Goal: Information Seeking & Learning: Learn about a topic

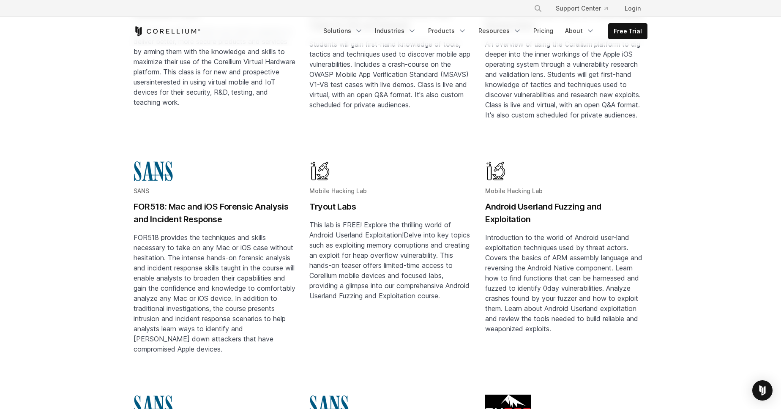
scroll to position [48, 0]
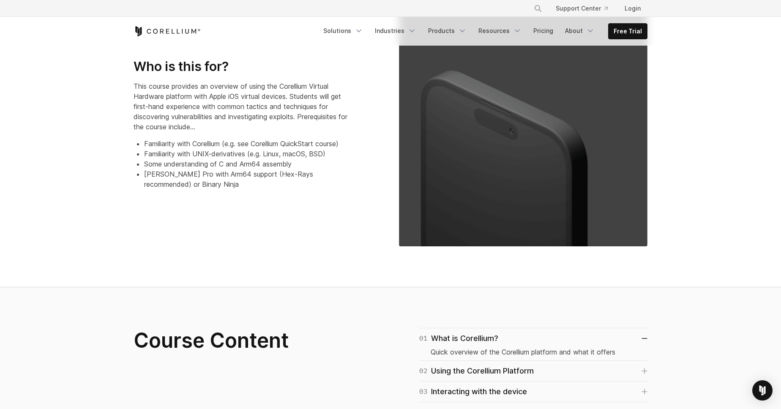
scroll to position [579, 0]
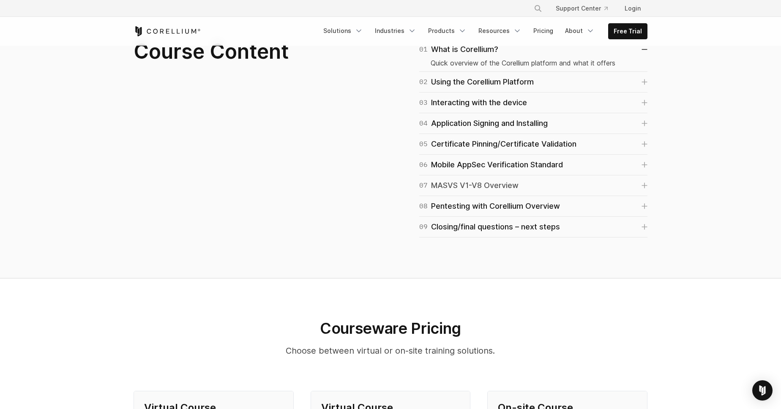
click at [497, 186] on div "07 MASVS V1-V8 Overview" at bounding box center [469, 186] width 99 height 12
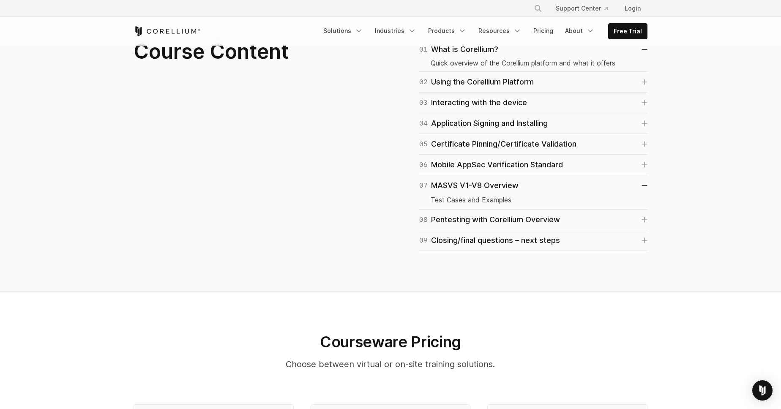
click at [477, 199] on p "Test Cases and Examples" at bounding box center [534, 200] width 206 height 10
click at [479, 219] on div "08 Pentesting with Corellium Overview" at bounding box center [490, 220] width 141 height 12
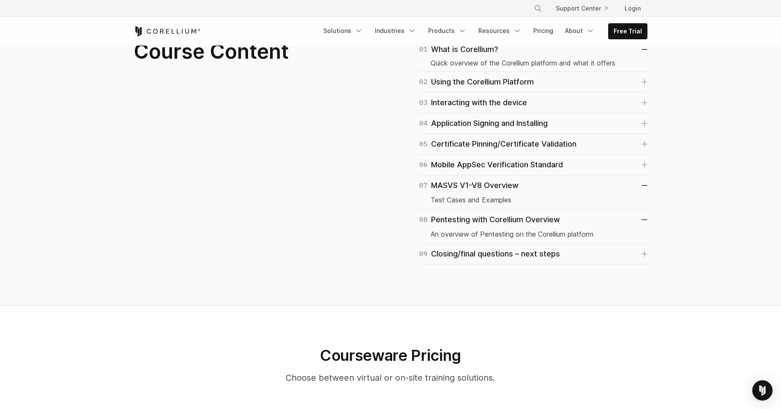
click at [484, 200] on p "Test Cases and Examples" at bounding box center [534, 200] width 206 height 10
click at [516, 164] on div "06 Mobile AppSec Verification Standard" at bounding box center [492, 165] width 144 height 12
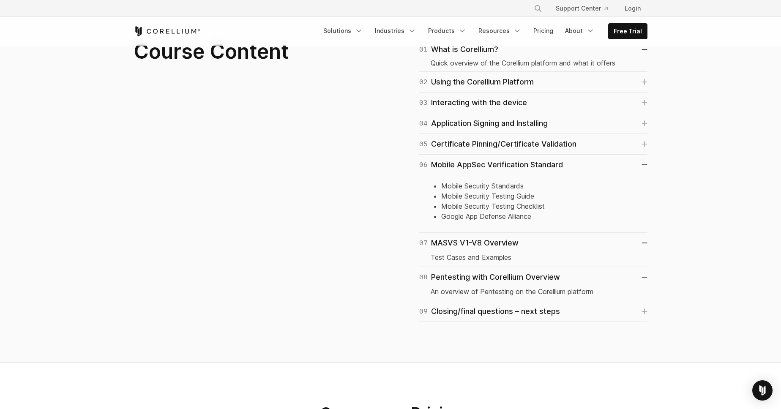
click at [502, 187] on li "Mobile Security Standards" at bounding box center [538, 186] width 195 height 10
click at [502, 186] on li "Mobile Security Standards" at bounding box center [538, 186] width 195 height 10
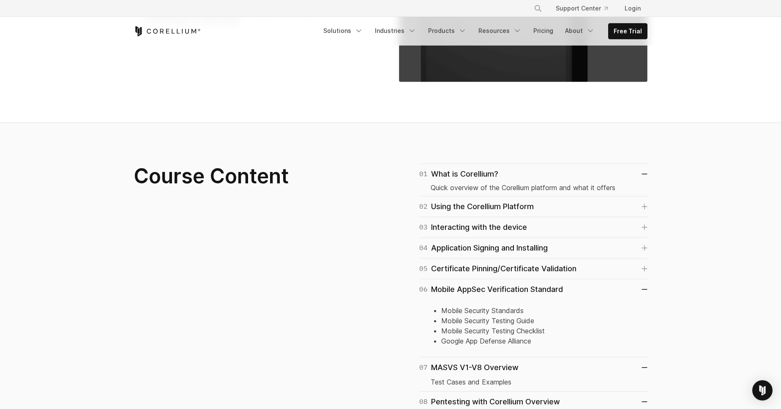
scroll to position [386, 0]
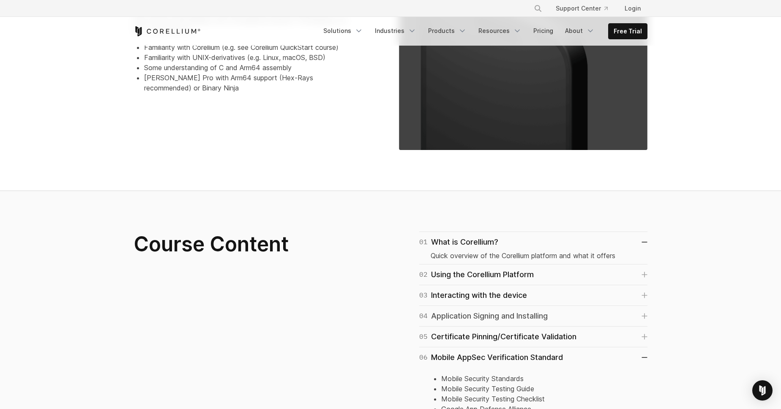
click at [521, 317] on div "04 Application Signing and Installing" at bounding box center [484, 316] width 129 height 12
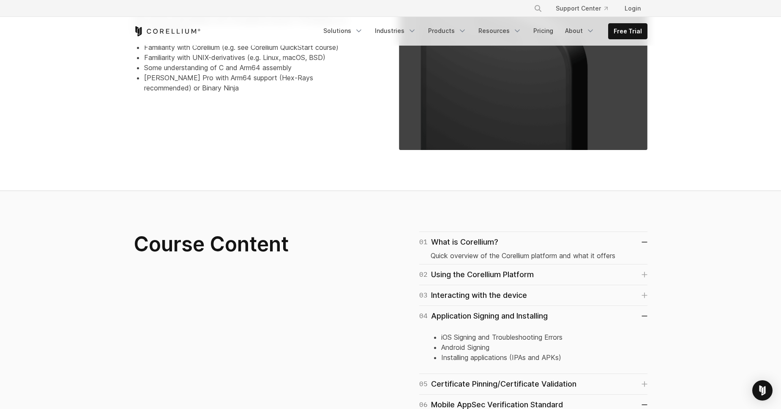
click at [525, 337] on li "iOS Signing and Troubleshooting Errors" at bounding box center [538, 337] width 195 height 10
click at [491, 302] on div "03 Interacting with the device Connecting to the SSH tunnel or VPN (cloud only)…" at bounding box center [534, 295] width 228 height 21
click at [489, 293] on div "03 Interacting with the device" at bounding box center [474, 296] width 108 height 12
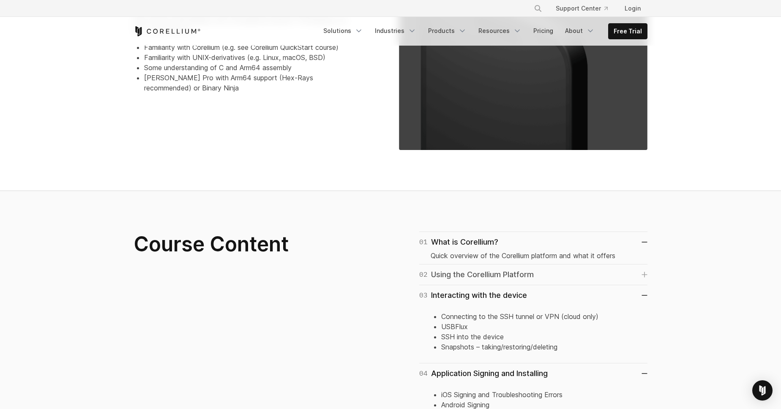
click at [490, 280] on div "02 Using the Corellium Platform" at bounding box center [477, 275] width 115 height 12
